Goal: Task Accomplishment & Management: Manage account settings

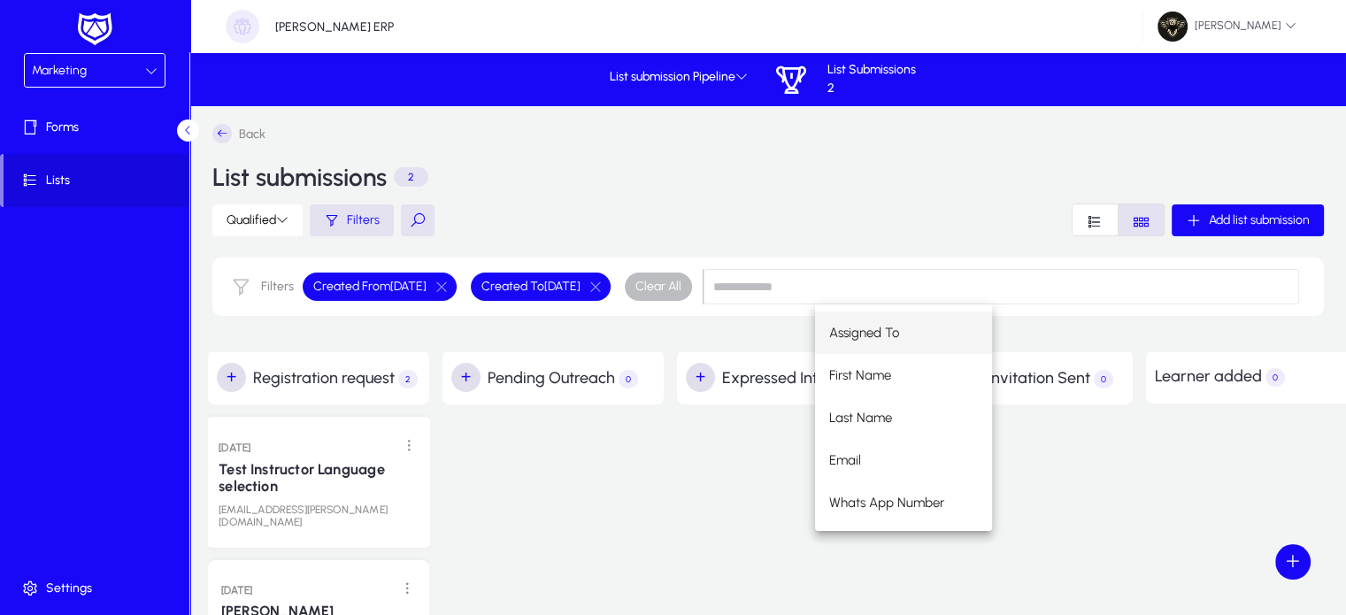
scroll to position [103, 0]
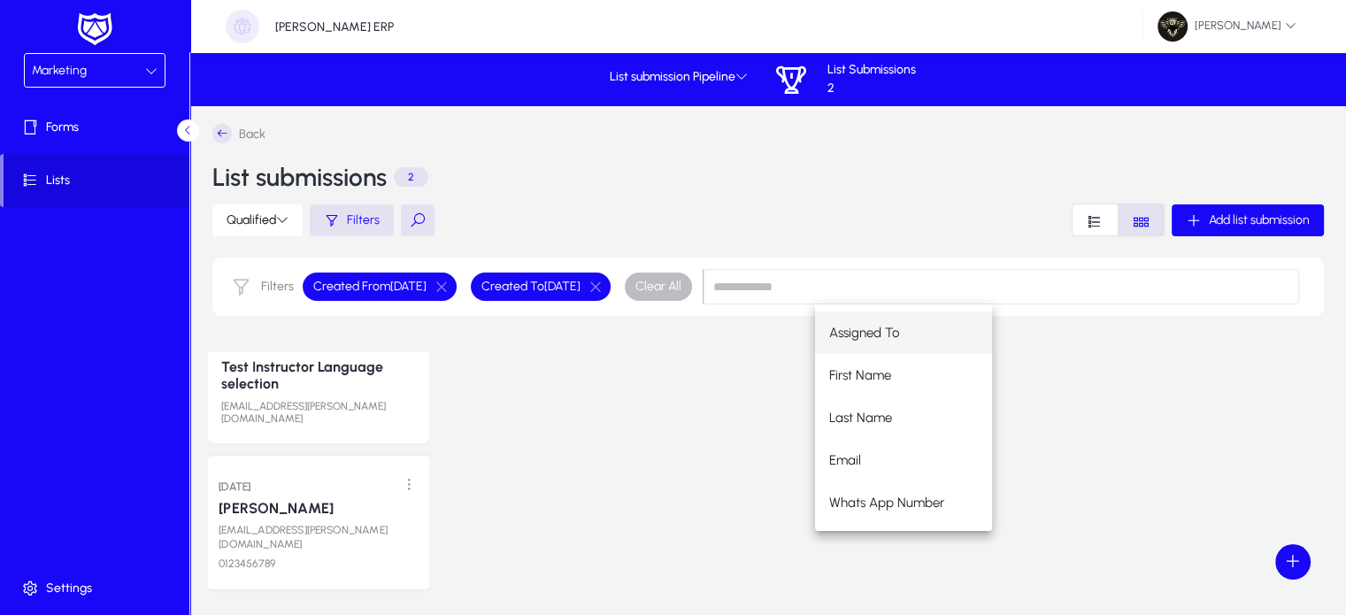
click at [248, 499] on link "[PERSON_NAME]" at bounding box center [276, 508] width 115 height 18
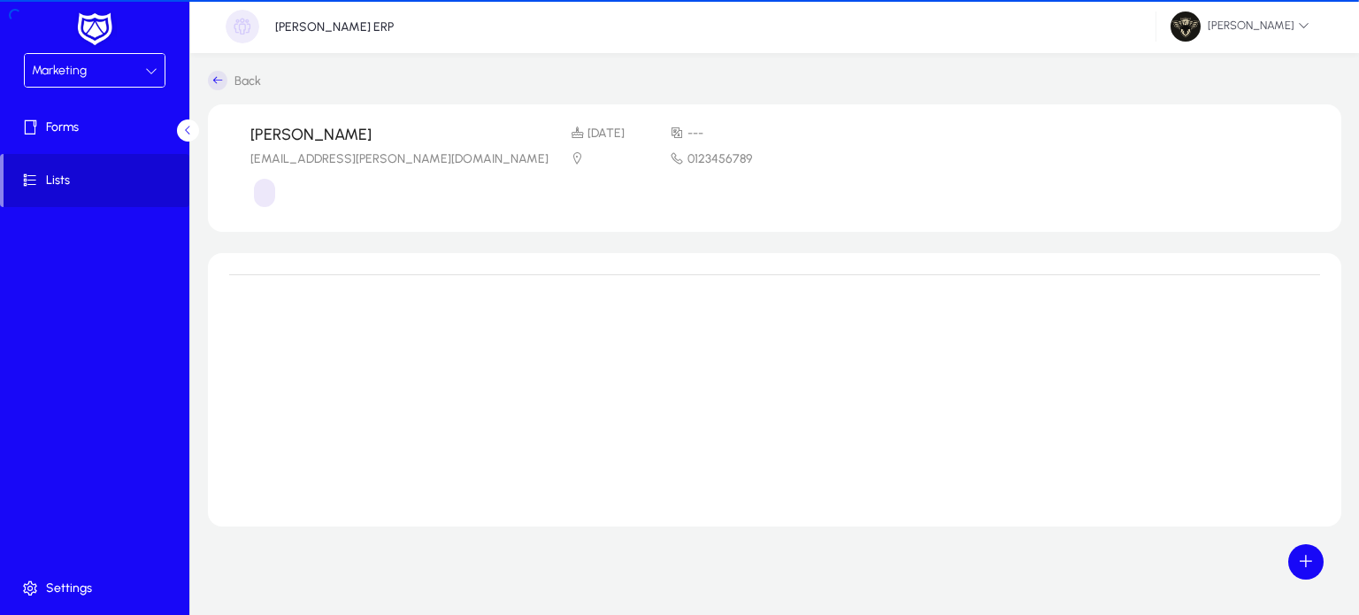
click at [69, 196] on span at bounding box center [97, 180] width 186 height 42
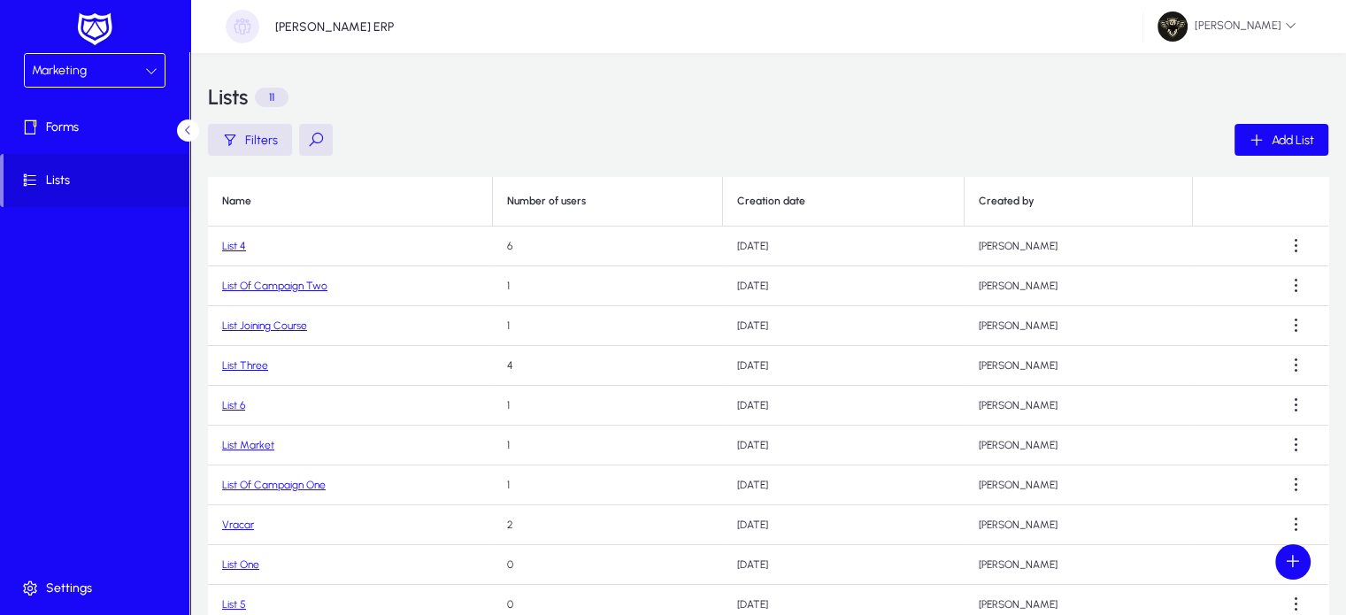
click at [273, 285] on link "List Of Campaign Two" at bounding box center [274, 286] width 105 height 12
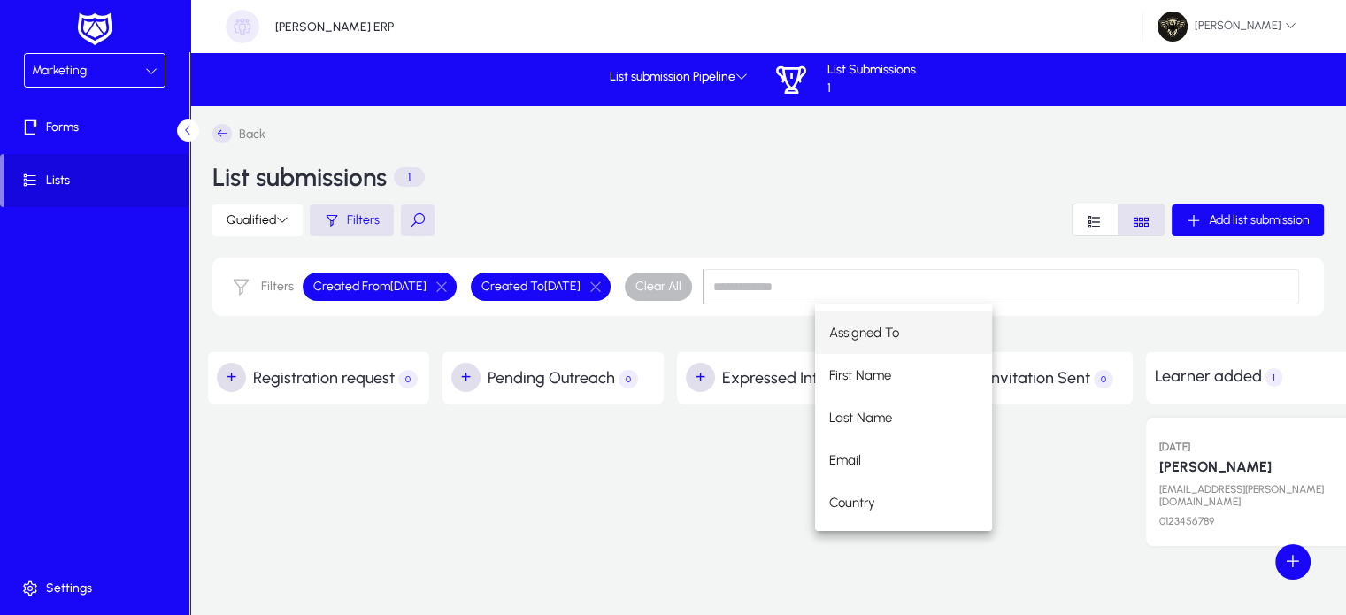
click at [638, 367] on h2 "+ Pending Outreach 0" at bounding box center [557, 377] width 212 height 29
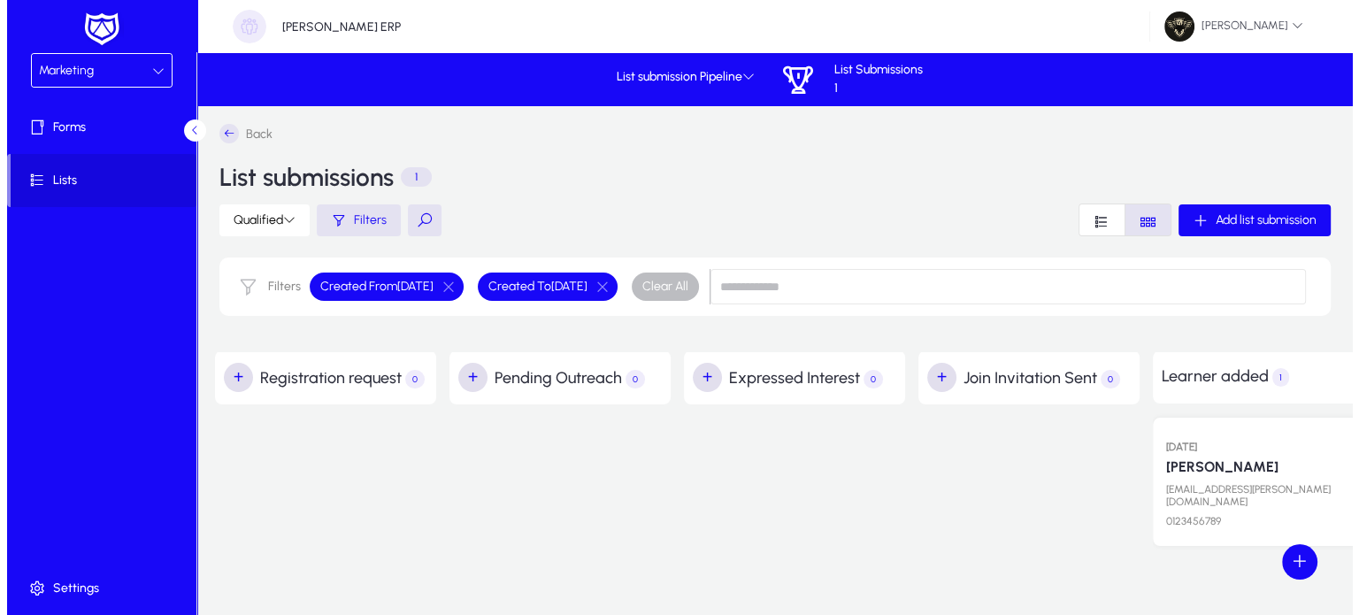
scroll to position [0, 287]
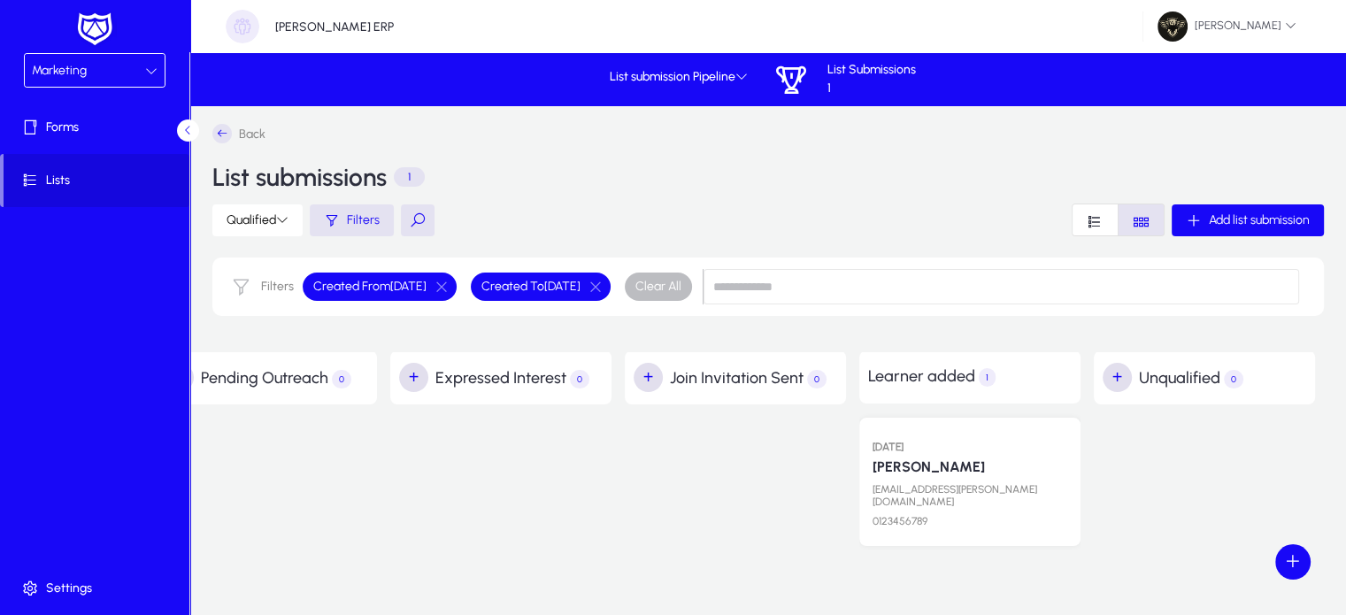
click at [923, 469] on link "Hazem Farag" at bounding box center [928, 466] width 112 height 17
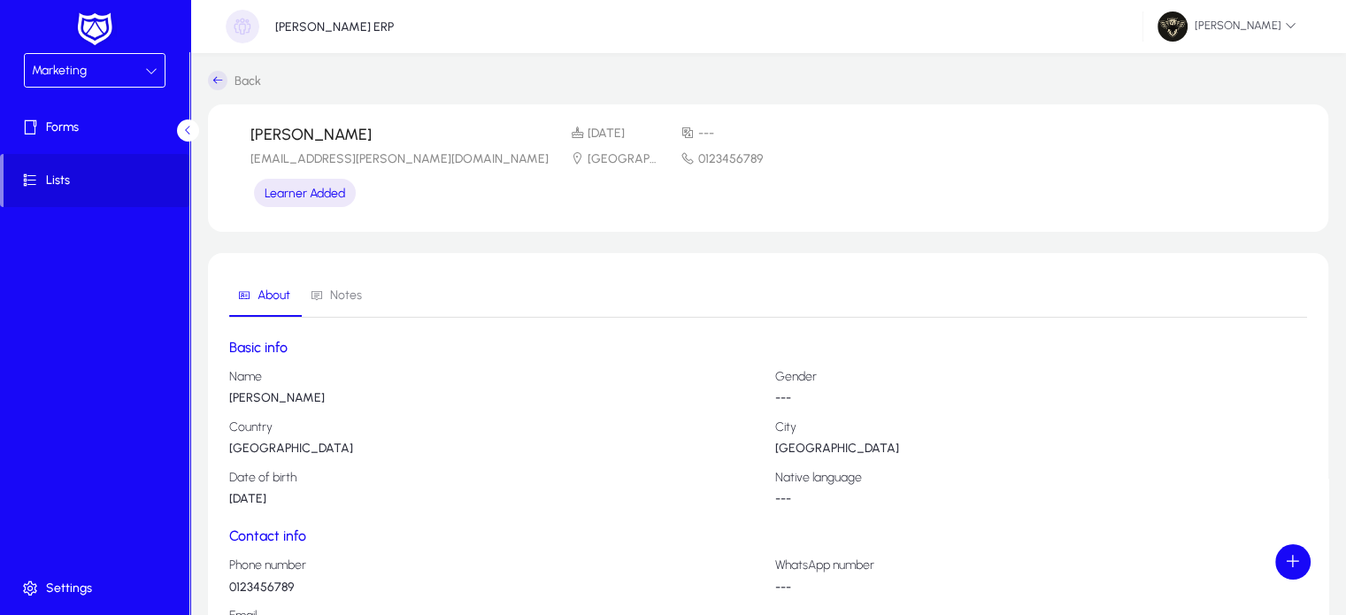
click at [75, 79] on div "Marketing" at bounding box center [88, 70] width 113 height 23
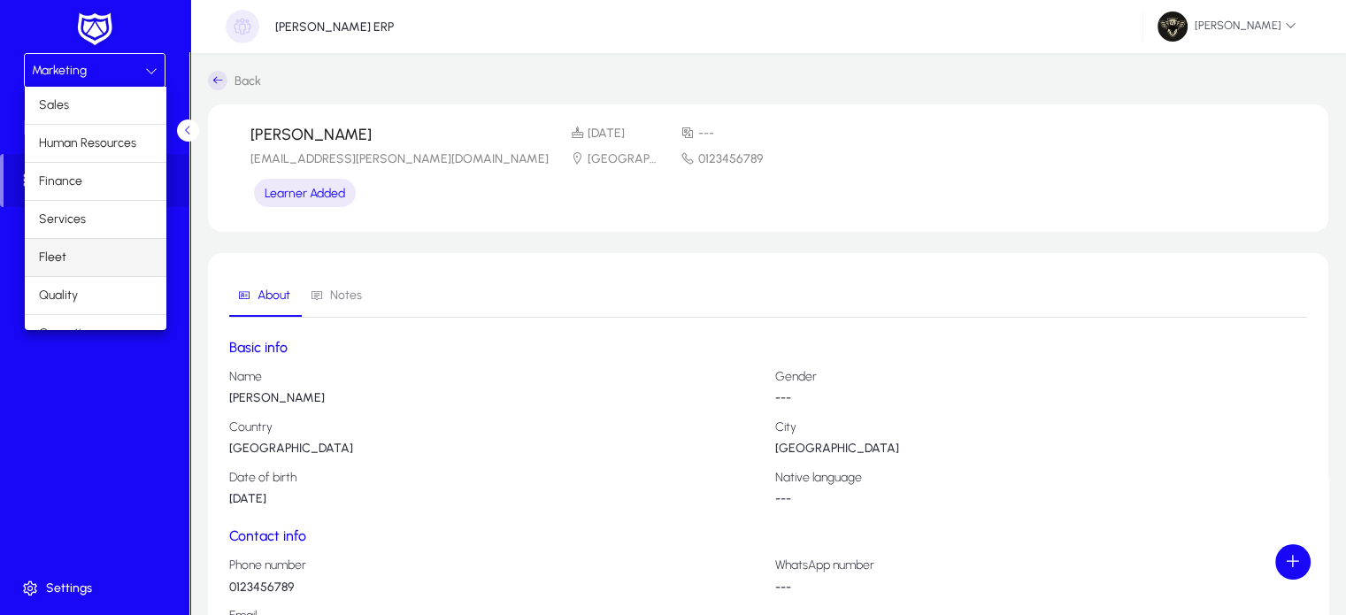
scroll to position [58, 0]
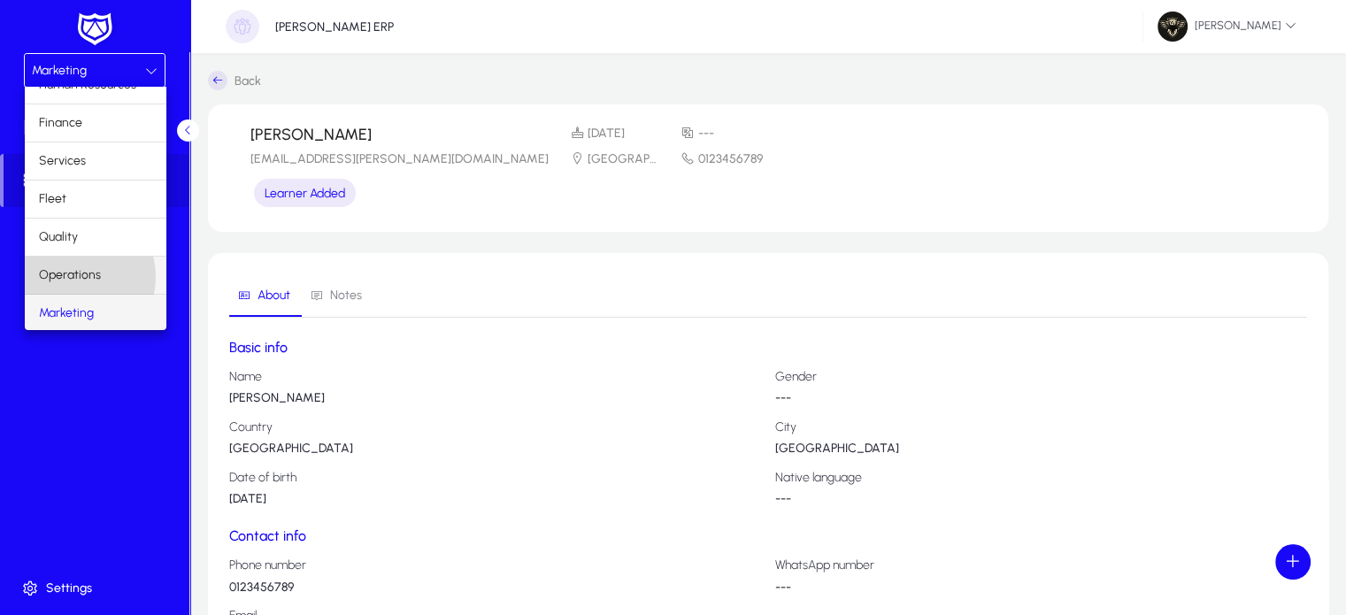
click at [73, 275] on span "Operations" at bounding box center [70, 275] width 62 height 21
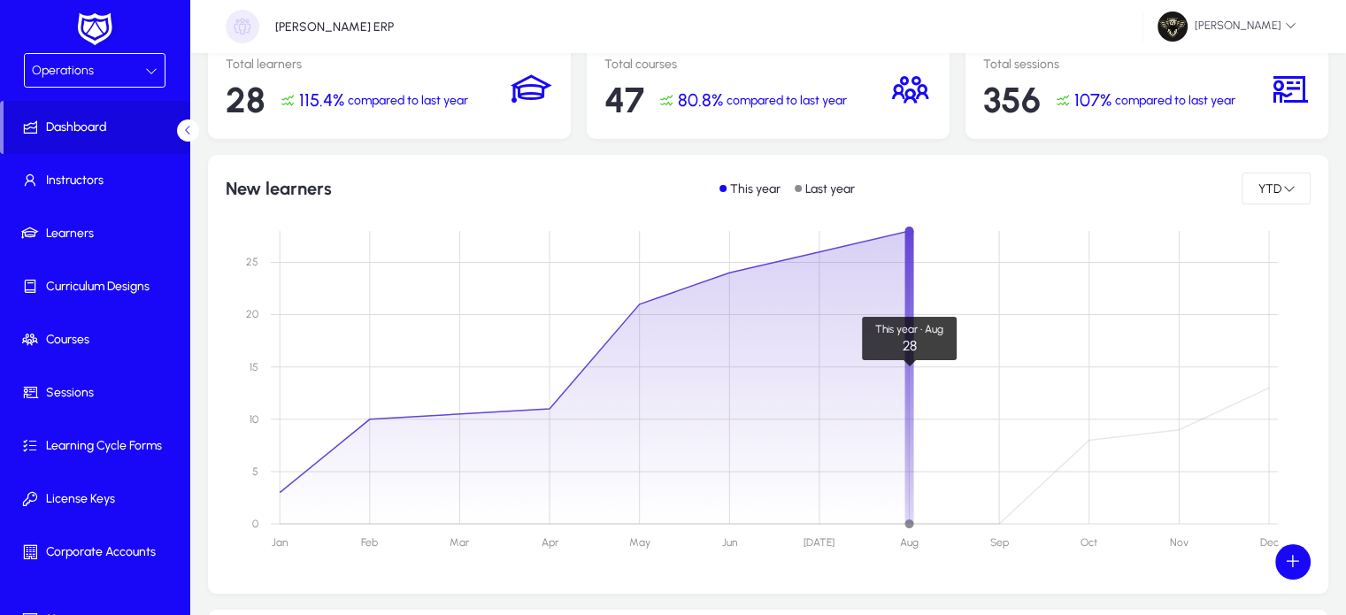
scroll to position [138, 0]
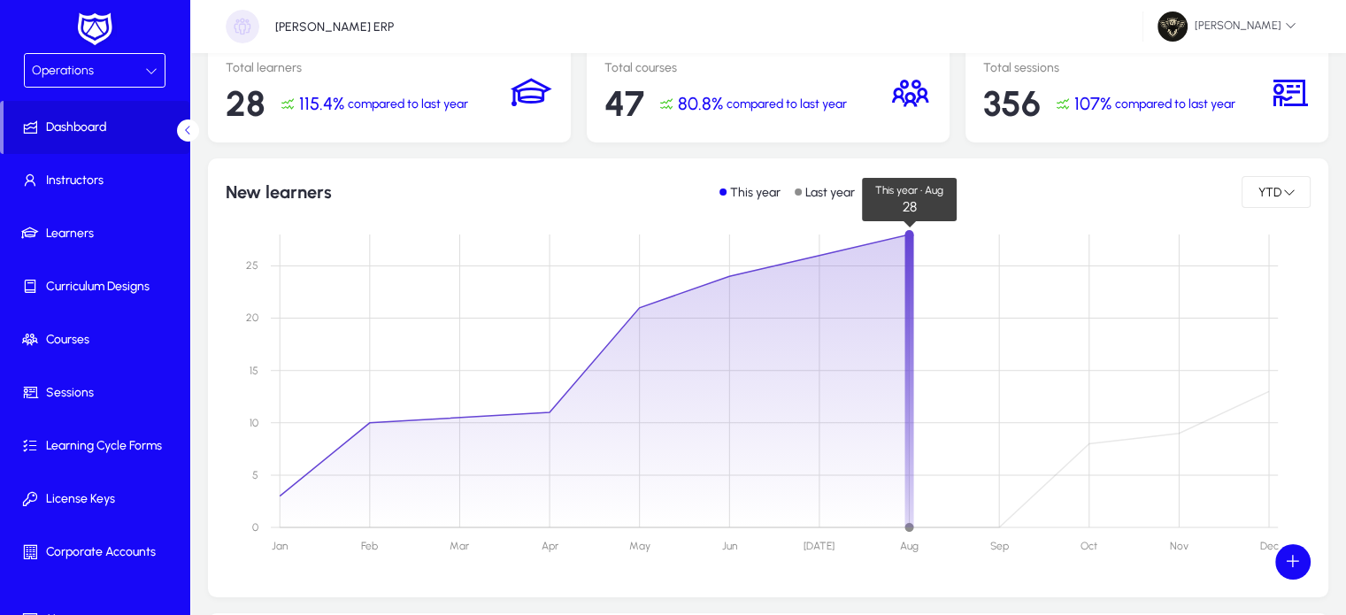
click at [911, 237] on circle at bounding box center [908, 234] width 9 height 9
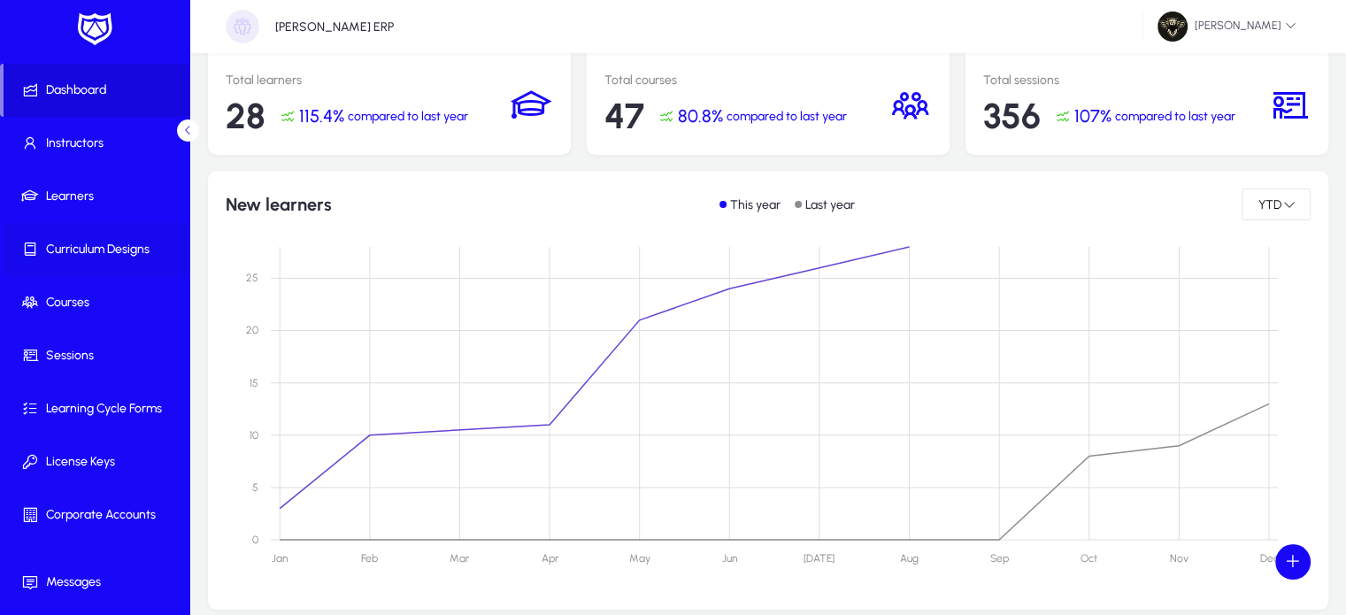
scroll to position [0, 0]
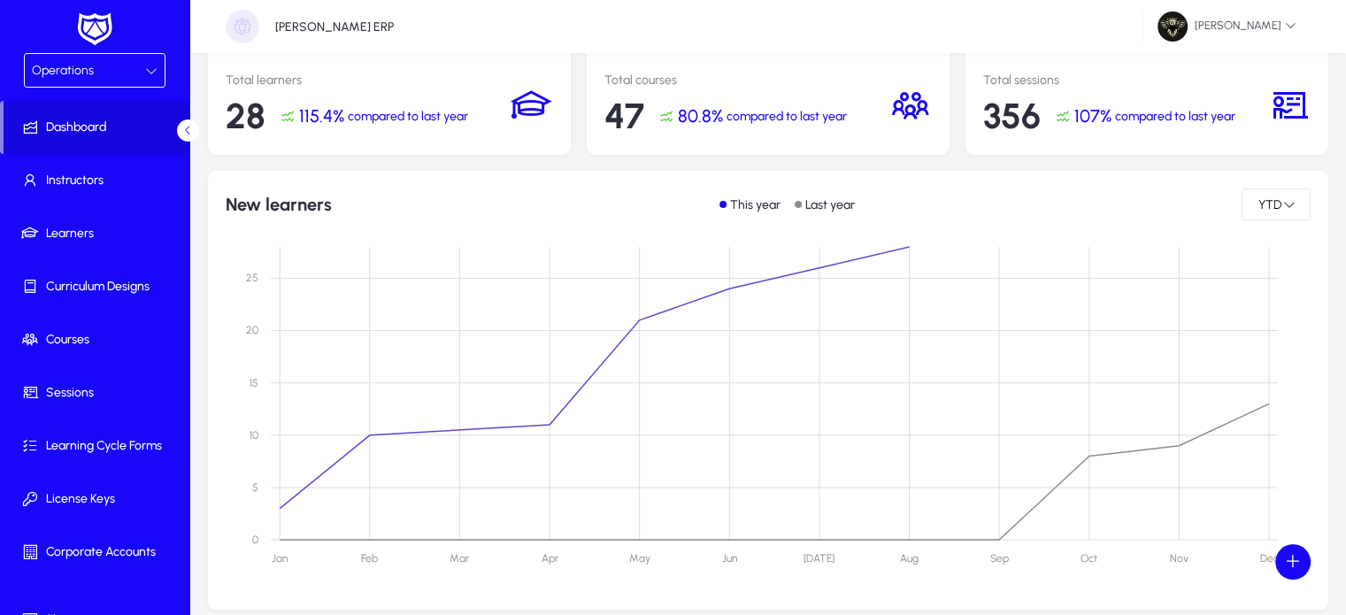
click at [90, 60] on div "Operations" at bounding box center [88, 70] width 113 height 23
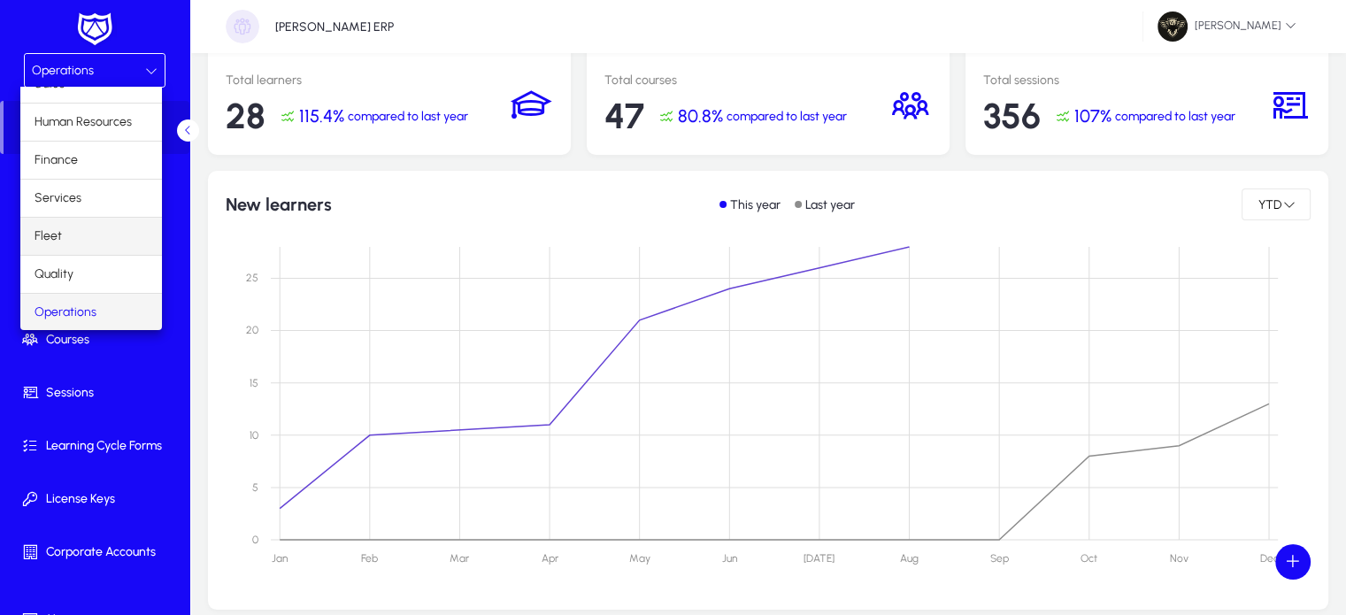
scroll to position [58, 0]
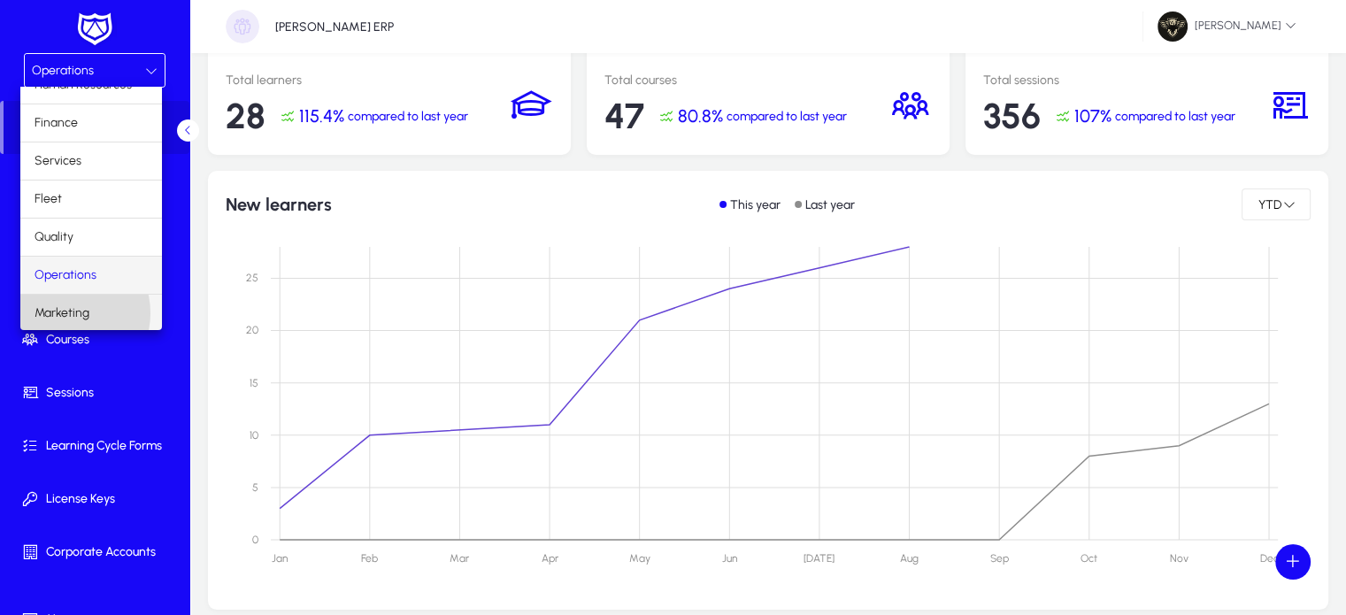
click at [69, 311] on span "Marketing" at bounding box center [62, 313] width 55 height 21
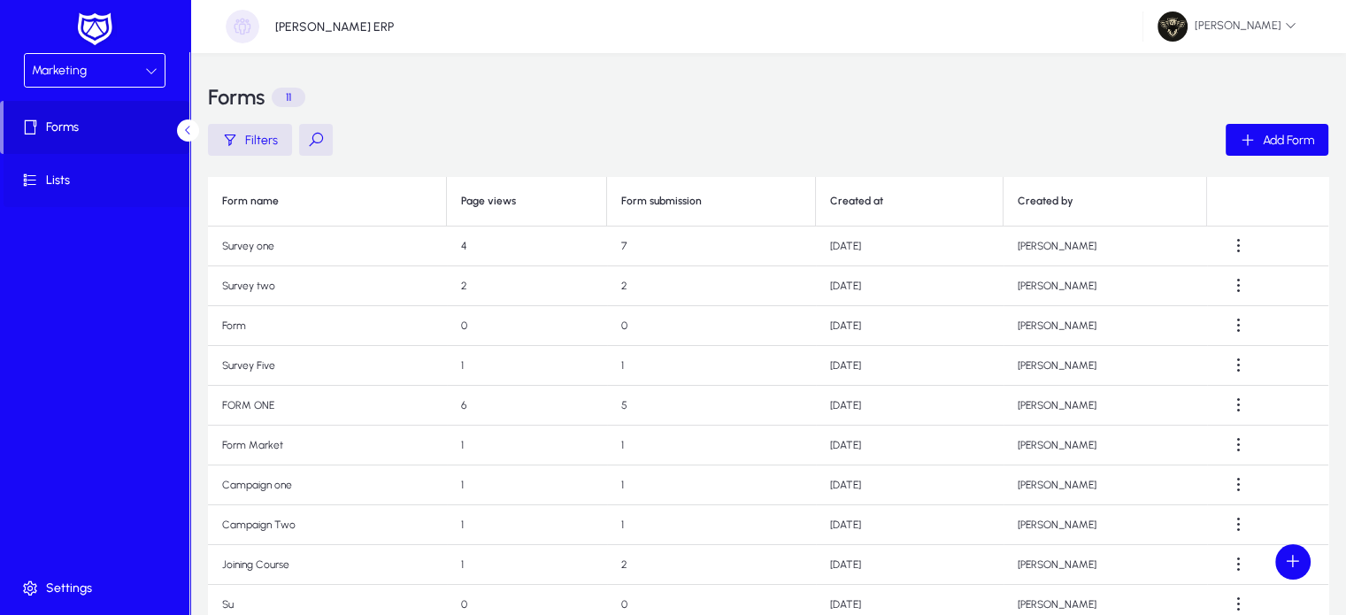
click at [71, 190] on span at bounding box center [98, 180] width 189 height 42
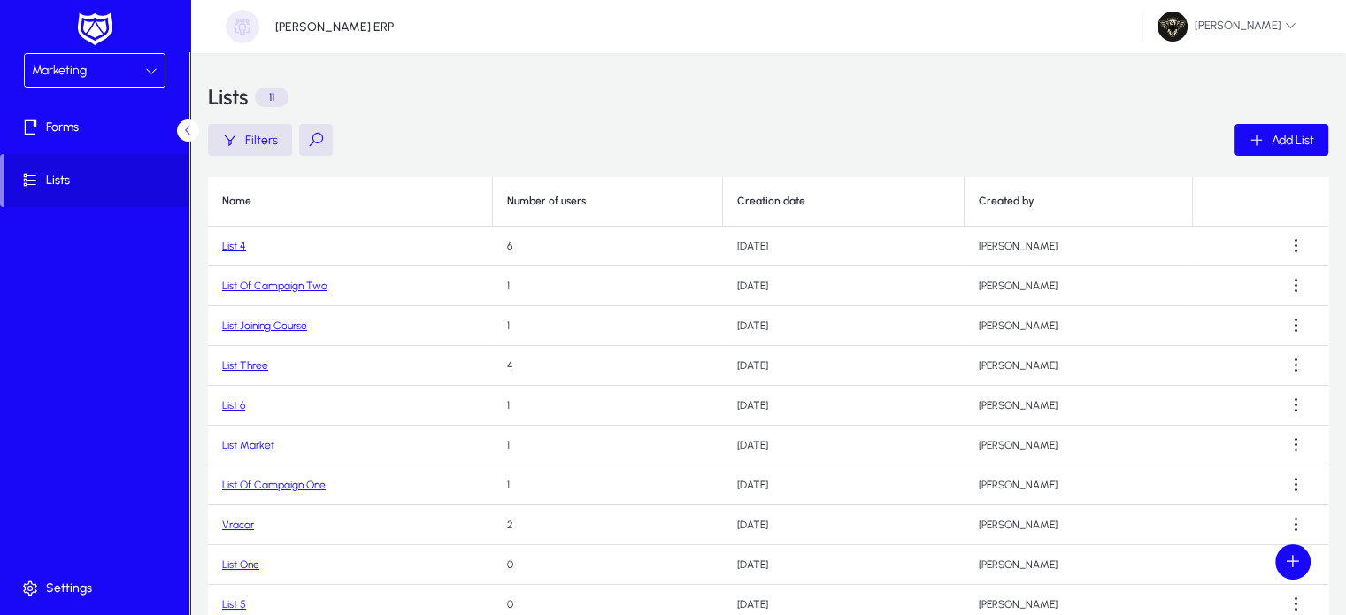
click at [234, 244] on link "List 4" at bounding box center [234, 246] width 24 height 12
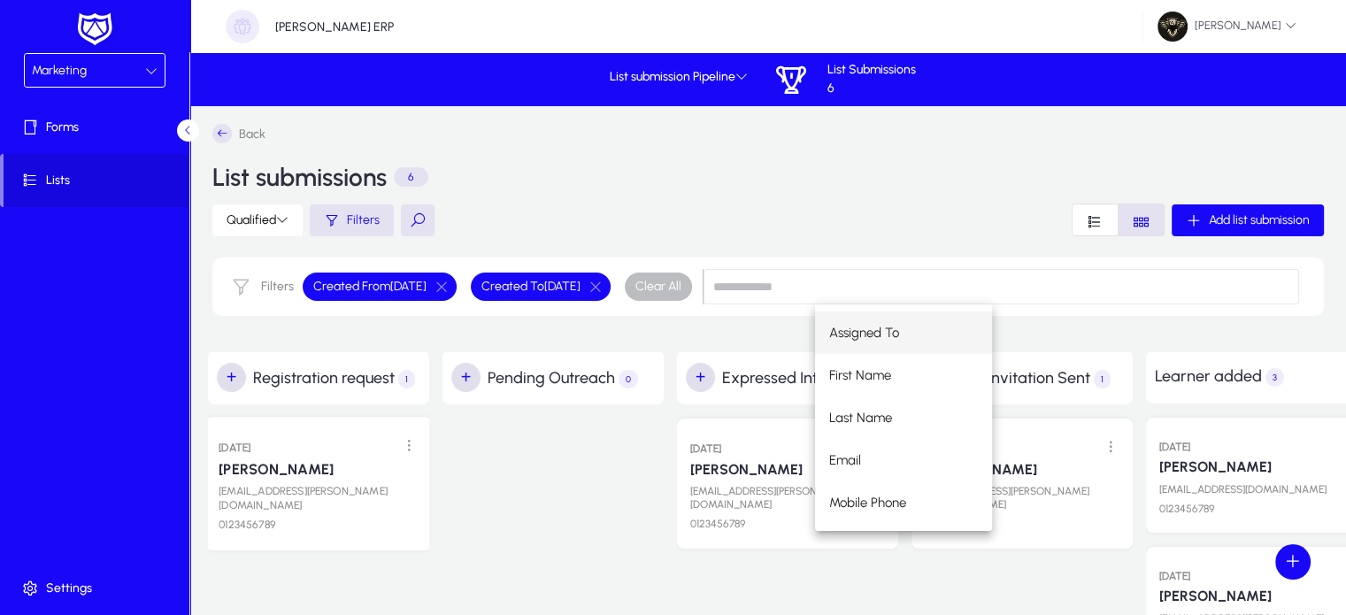
drag, startPoint x: 317, startPoint y: 476, endPoint x: 267, endPoint y: 479, distance: 49.6
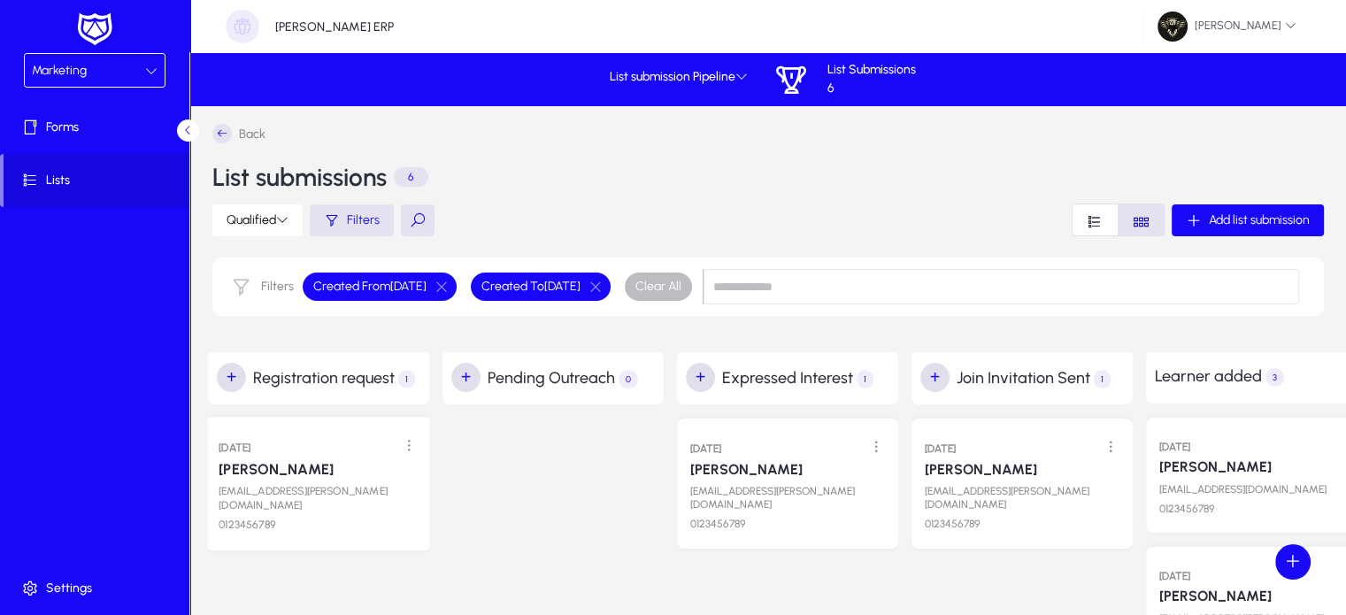
drag, startPoint x: 267, startPoint y: 479, endPoint x: 239, endPoint y: 469, distance: 29.9
click at [239, 469] on link "Mohammed Ibraheem" at bounding box center [276, 469] width 115 height 18
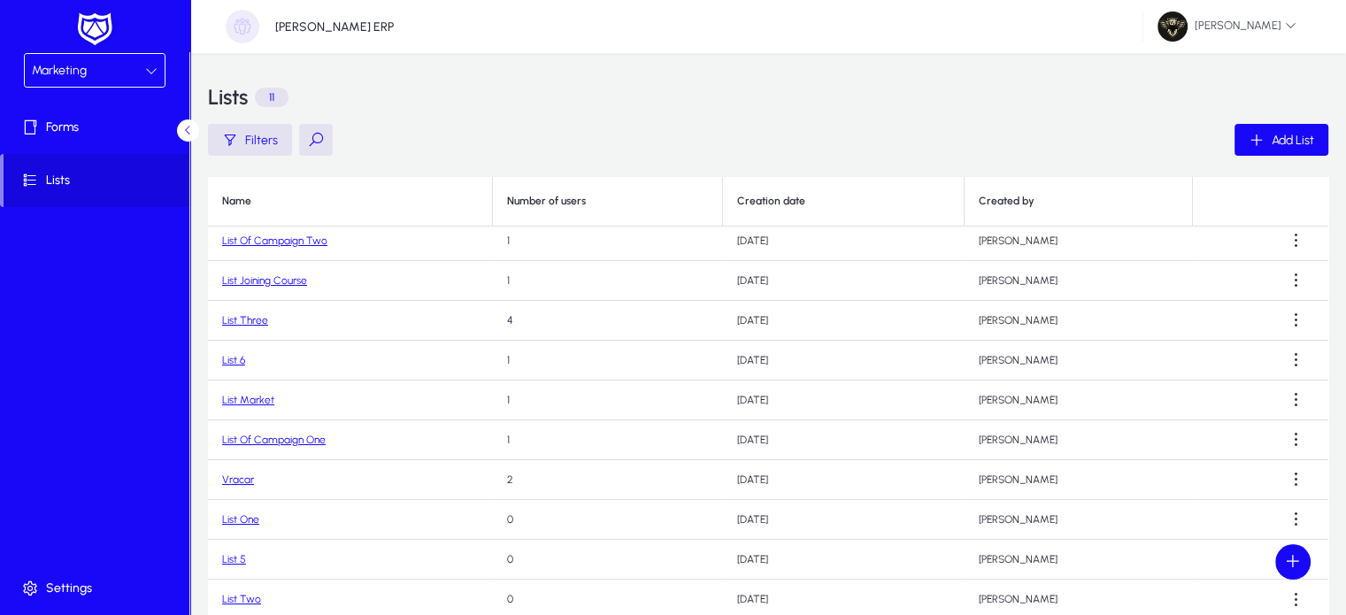
scroll to position [142, 0]
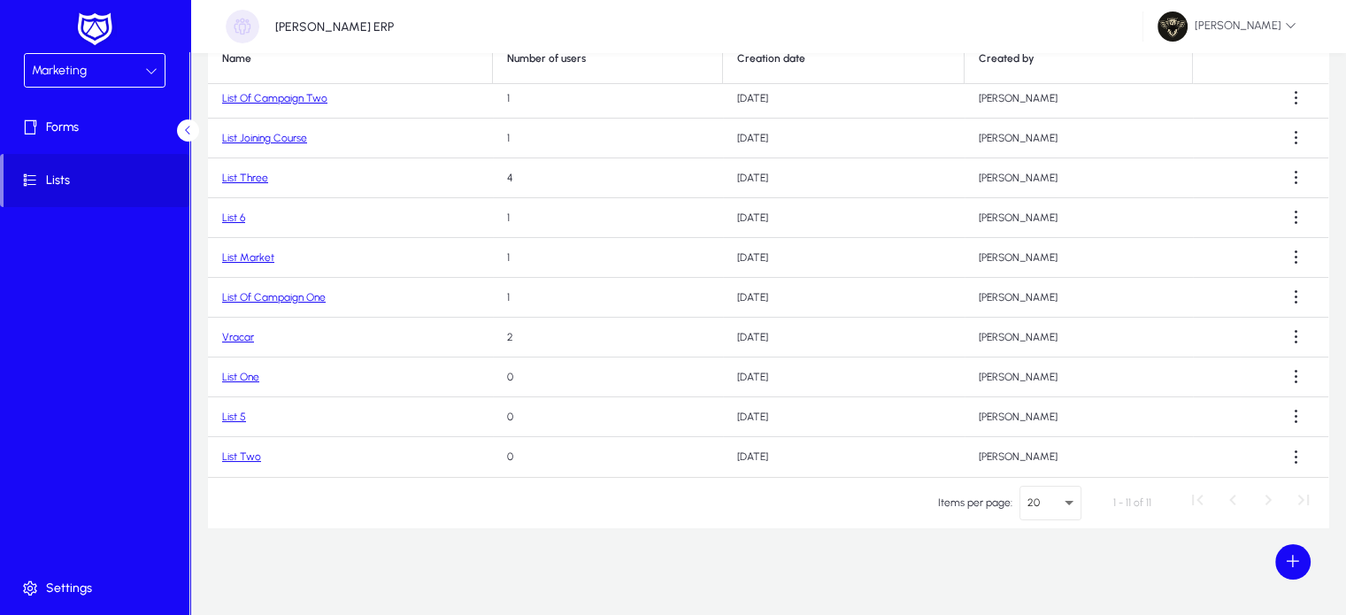
click at [235, 342] on link "Vracar" at bounding box center [238, 337] width 32 height 12
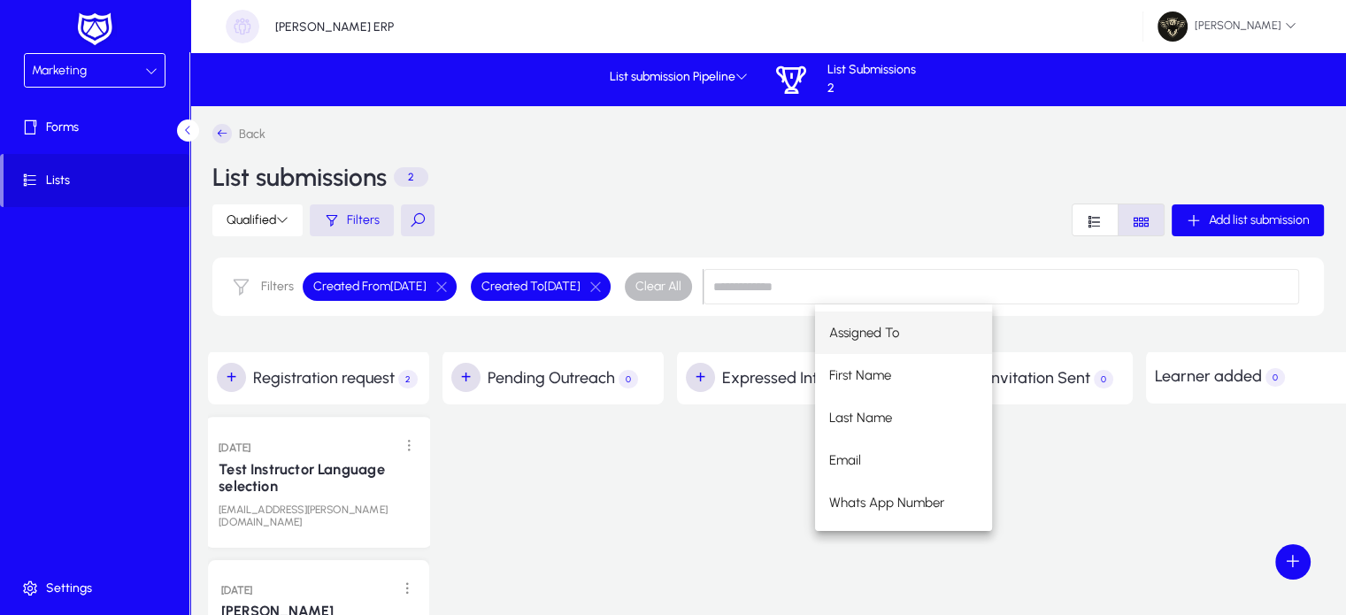
drag, startPoint x: 262, startPoint y: 473, endPoint x: 240, endPoint y: 480, distance: 23.2
click at [240, 480] on link "Test Instructor Language selection" at bounding box center [319, 477] width 200 height 35
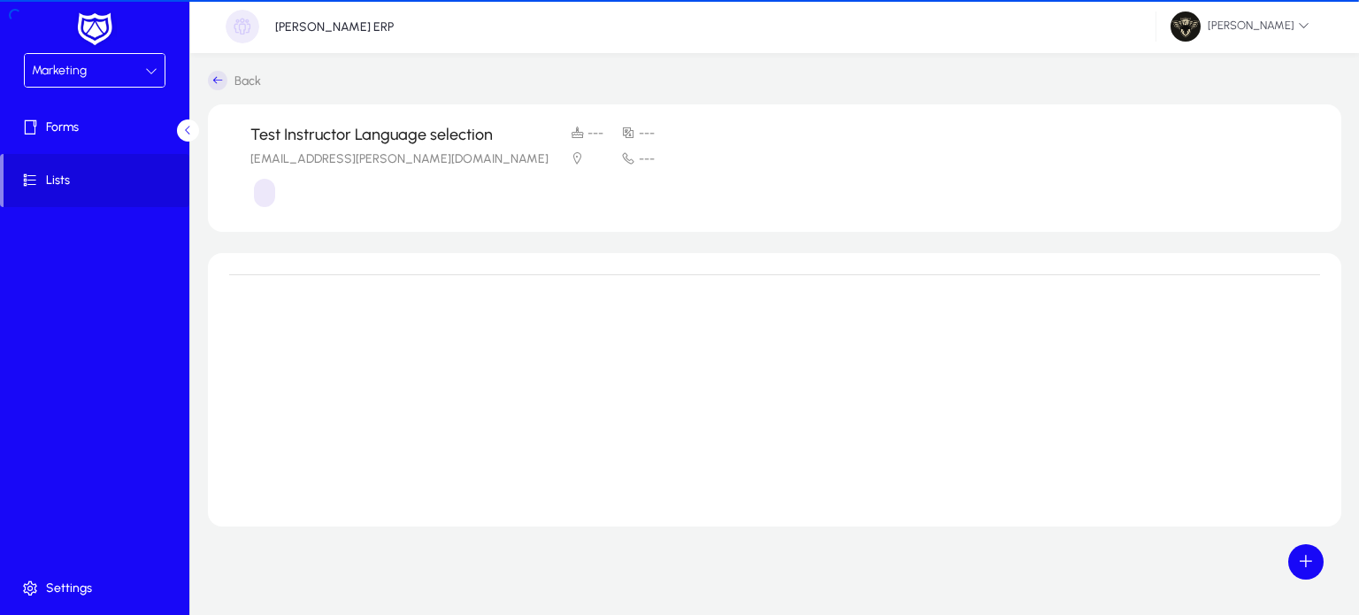
click at [748, 58] on div "Back Test Instructor Language selection hazem.farag+107@badgewell.com --- --- -…" at bounding box center [774, 334] width 1169 height 562
drag, startPoint x: 63, startPoint y: 170, endPoint x: 8, endPoint y: 171, distance: 54.9
click at [8, 171] on link "Lists" at bounding box center [94, 180] width 189 height 53
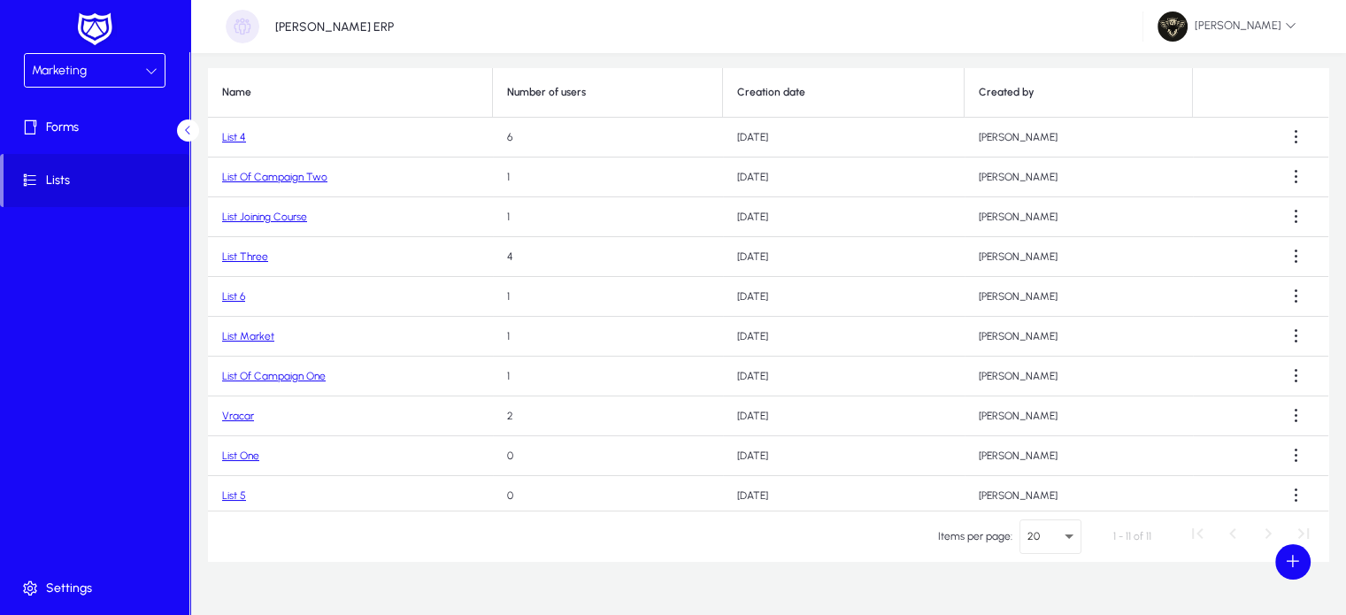
click at [241, 415] on link "Vracar" at bounding box center [238, 416] width 32 height 12
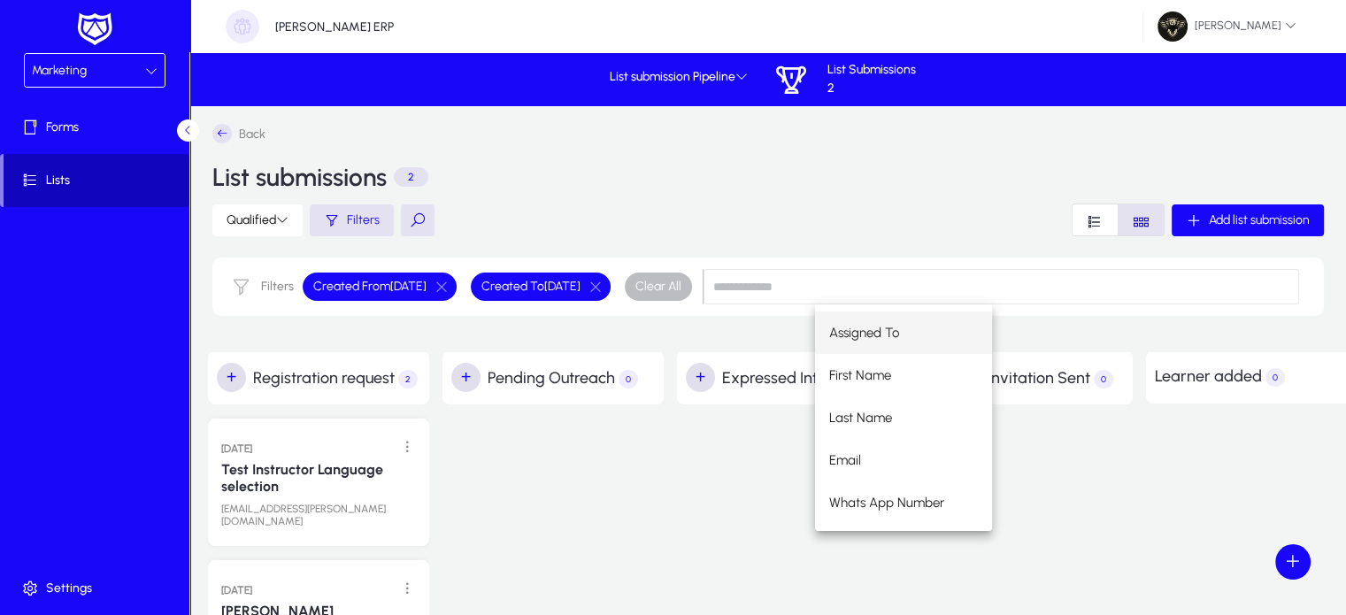
click at [105, 178] on span "Lists" at bounding box center [97, 181] width 186 height 18
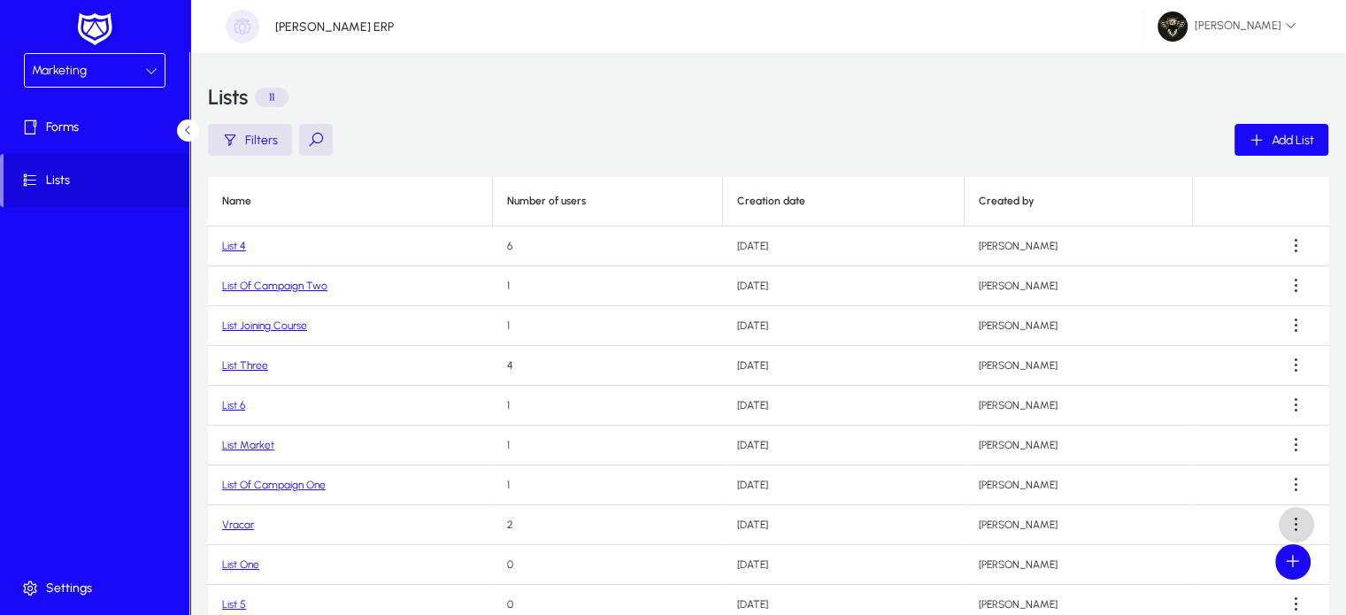
click at [1295, 522] on span at bounding box center [1296, 524] width 35 height 35
click at [1250, 443] on span "Edit" at bounding box center [1255, 444] width 71 height 16
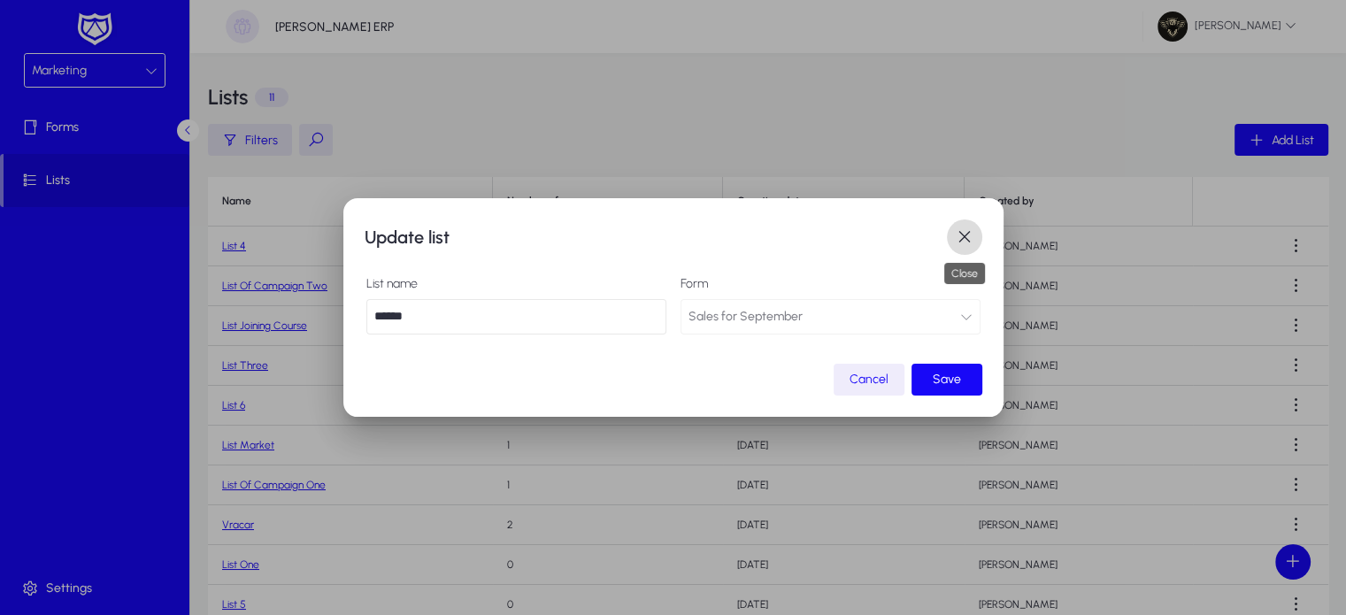
click at [966, 233] on span "button" at bounding box center [964, 236] width 35 height 35
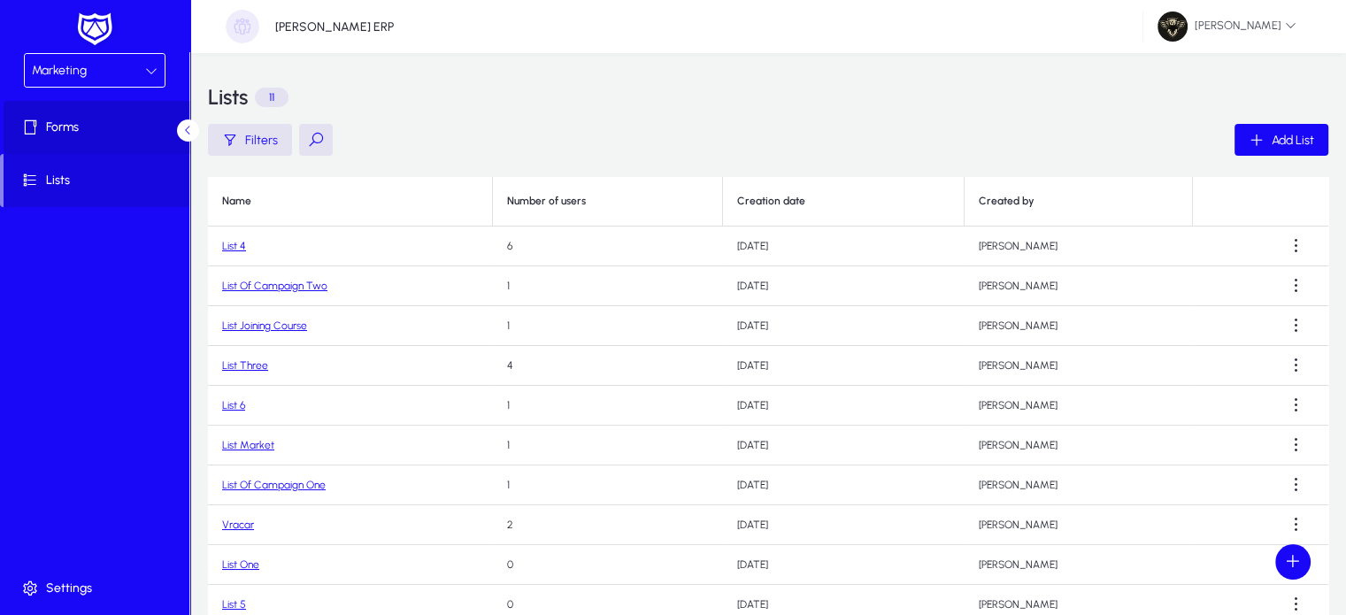
click at [45, 119] on icon at bounding box center [33, 128] width 25 height 18
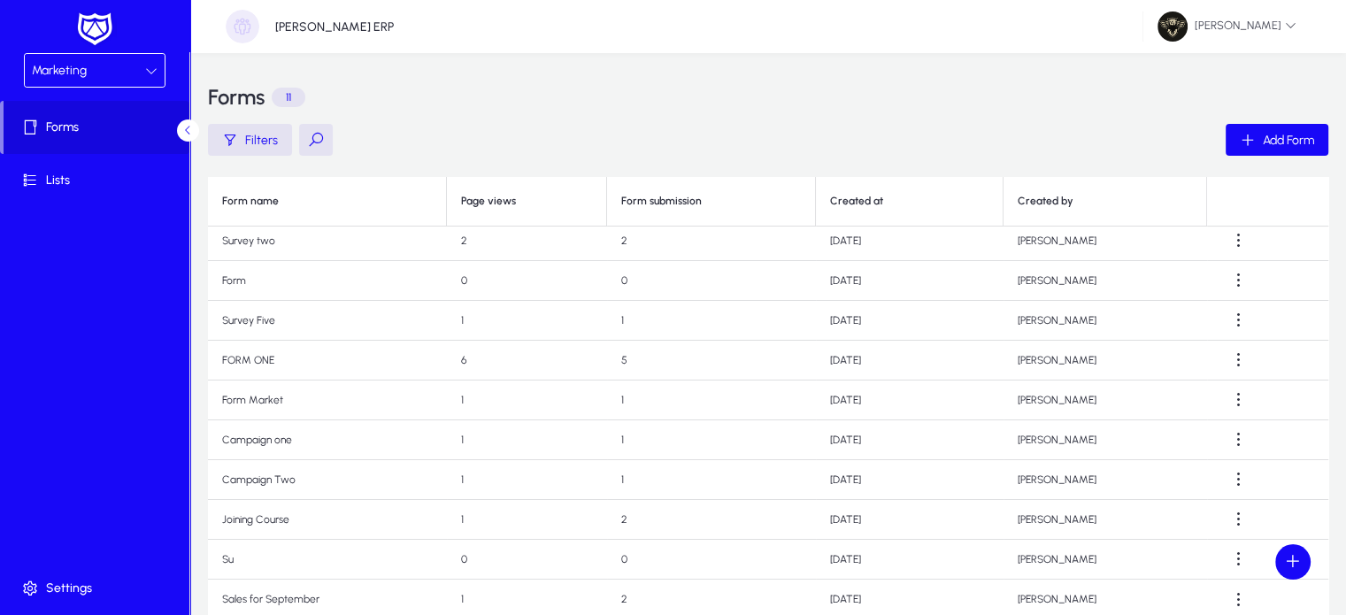
scroll to position [142, 0]
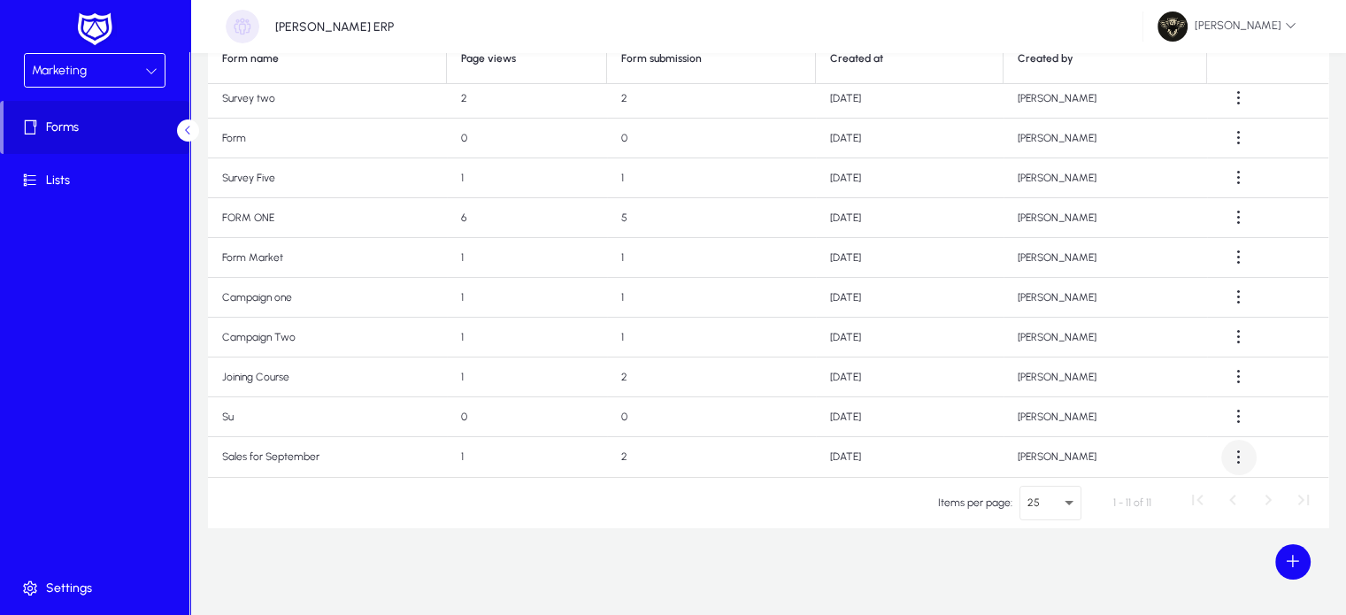
click at [1240, 459] on span at bounding box center [1238, 457] width 35 height 35
click at [1180, 539] on span "View" at bounding box center [1199, 537] width 71 height 16
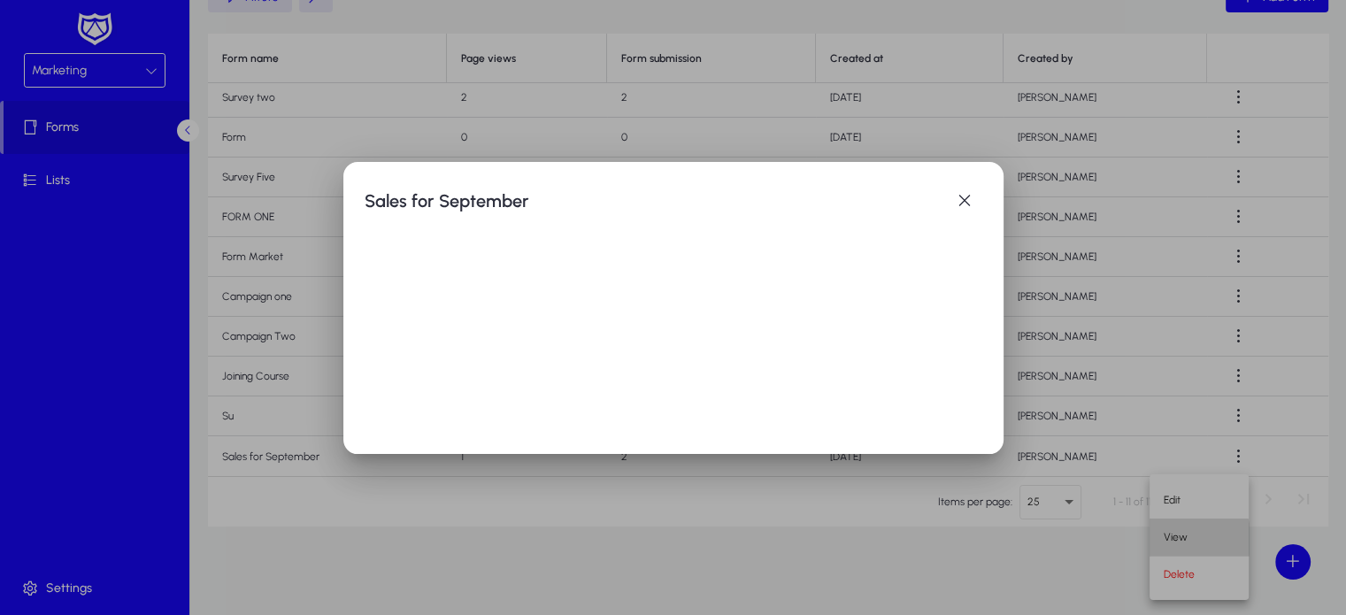
scroll to position [0, 0]
